Goal: Information Seeking & Learning: Learn about a topic

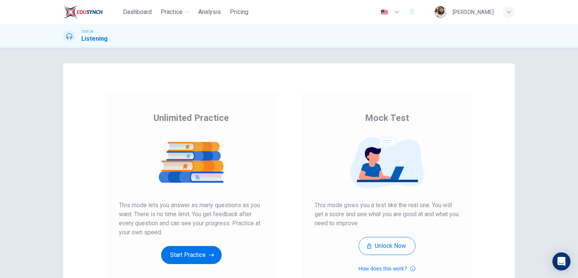
click at [284, 109] on div "Unlimited Practice This mode lets you answer as many questions as you want. The…" at bounding box center [191, 193] width 196 height 201
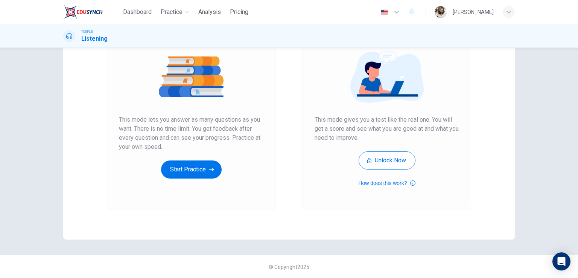
scroll to position [86, 0]
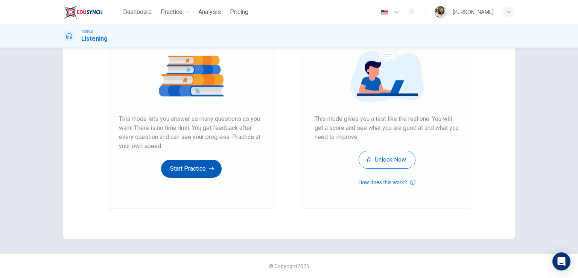
click at [203, 173] on button "Start Practice" at bounding box center [191, 169] width 61 height 18
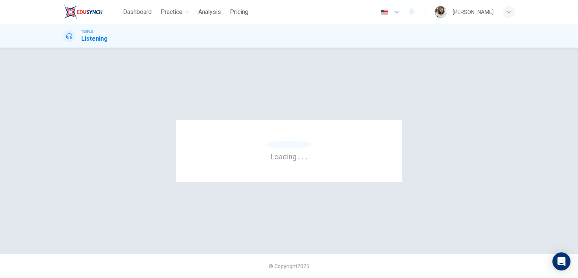
scroll to position [0, 0]
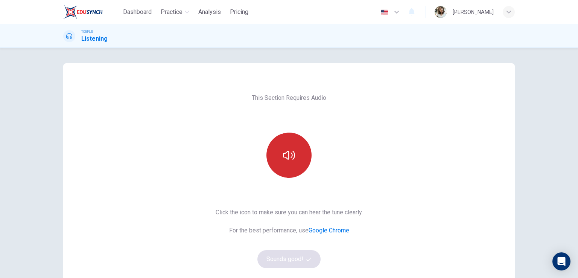
click at [298, 158] on button "button" at bounding box center [288, 154] width 45 height 45
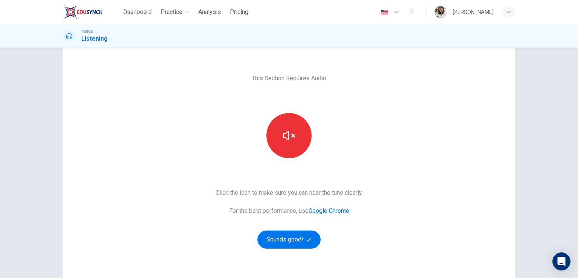
scroll to position [75, 0]
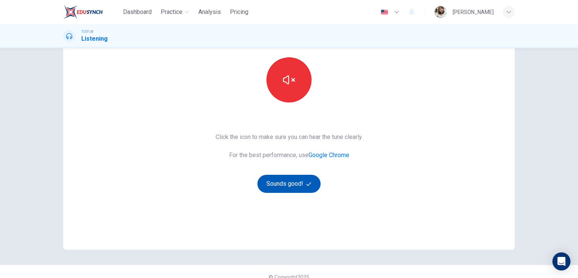
click at [292, 181] on button "Sounds good!" at bounding box center [288, 184] width 63 height 18
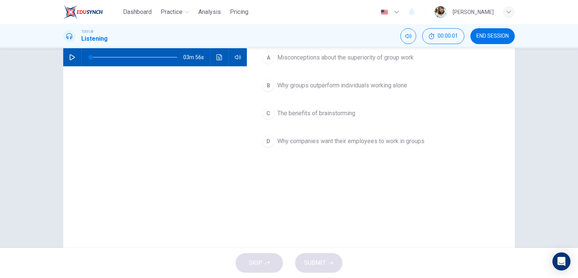
scroll to position [38, 0]
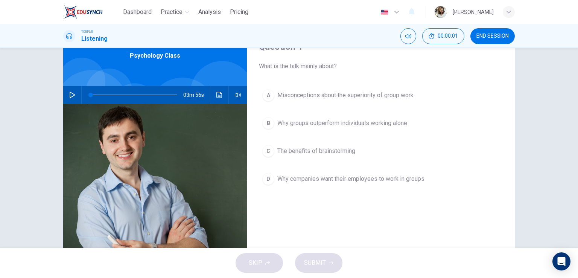
click at [66, 95] on button "button" at bounding box center [72, 95] width 12 height 18
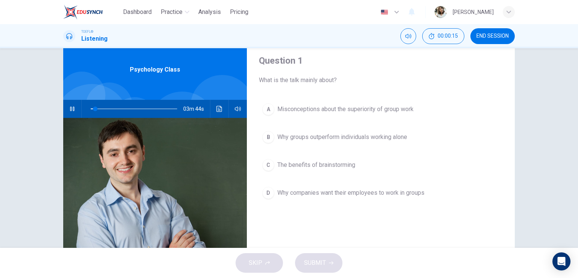
scroll to position [24, 0]
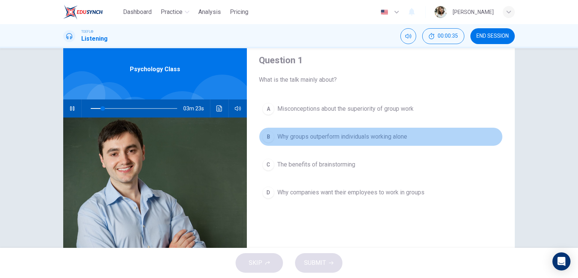
click at [340, 130] on button "B Why groups outperform individuals working alone" at bounding box center [381, 136] width 244 height 19
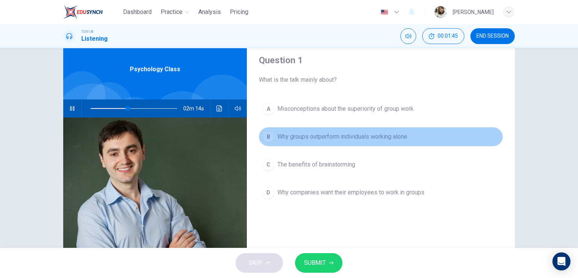
click at [457, 131] on button "B Why groups outperform individuals working alone" at bounding box center [381, 136] width 244 height 19
click at [263, 131] on div "B" at bounding box center [268, 137] width 12 height 12
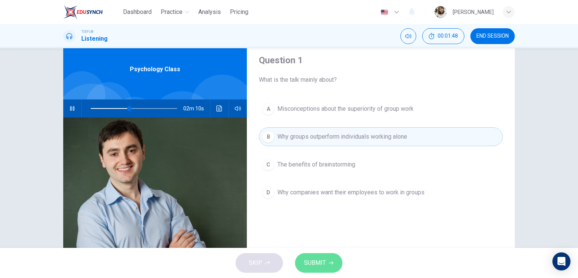
click at [315, 263] on span "SUBMIT" at bounding box center [315, 262] width 22 height 11
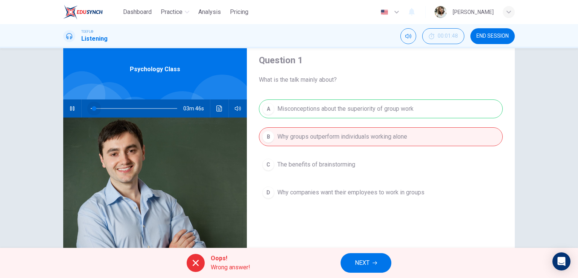
drag, startPoint x: 130, startPoint y: 107, endPoint x: 91, endPoint y: 114, distance: 39.8
click at [92, 111] on span at bounding box center [94, 108] width 5 height 5
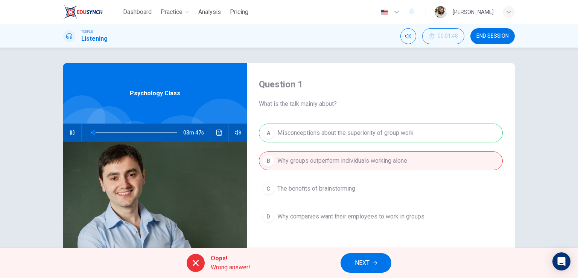
type input "4"
click at [87, 6] on img at bounding box center [83, 12] width 40 height 15
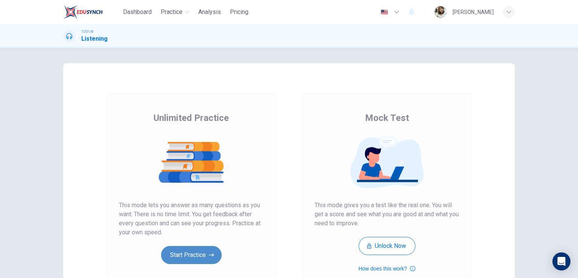
click at [191, 256] on button "Start Practice" at bounding box center [191, 255] width 61 height 18
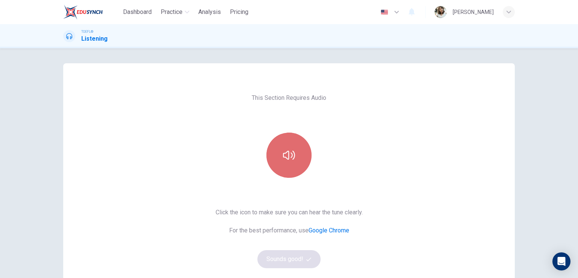
click at [292, 166] on button "button" at bounding box center [288, 154] width 45 height 45
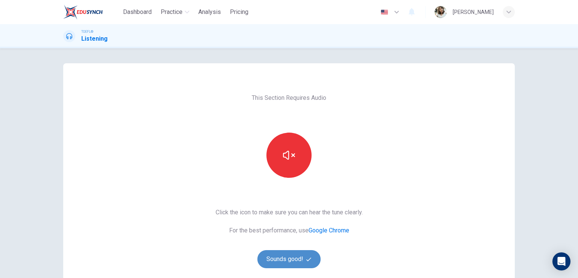
click at [294, 256] on button "Sounds good!" at bounding box center [288, 259] width 63 height 18
